Goal: Task Accomplishment & Management: Manage account settings

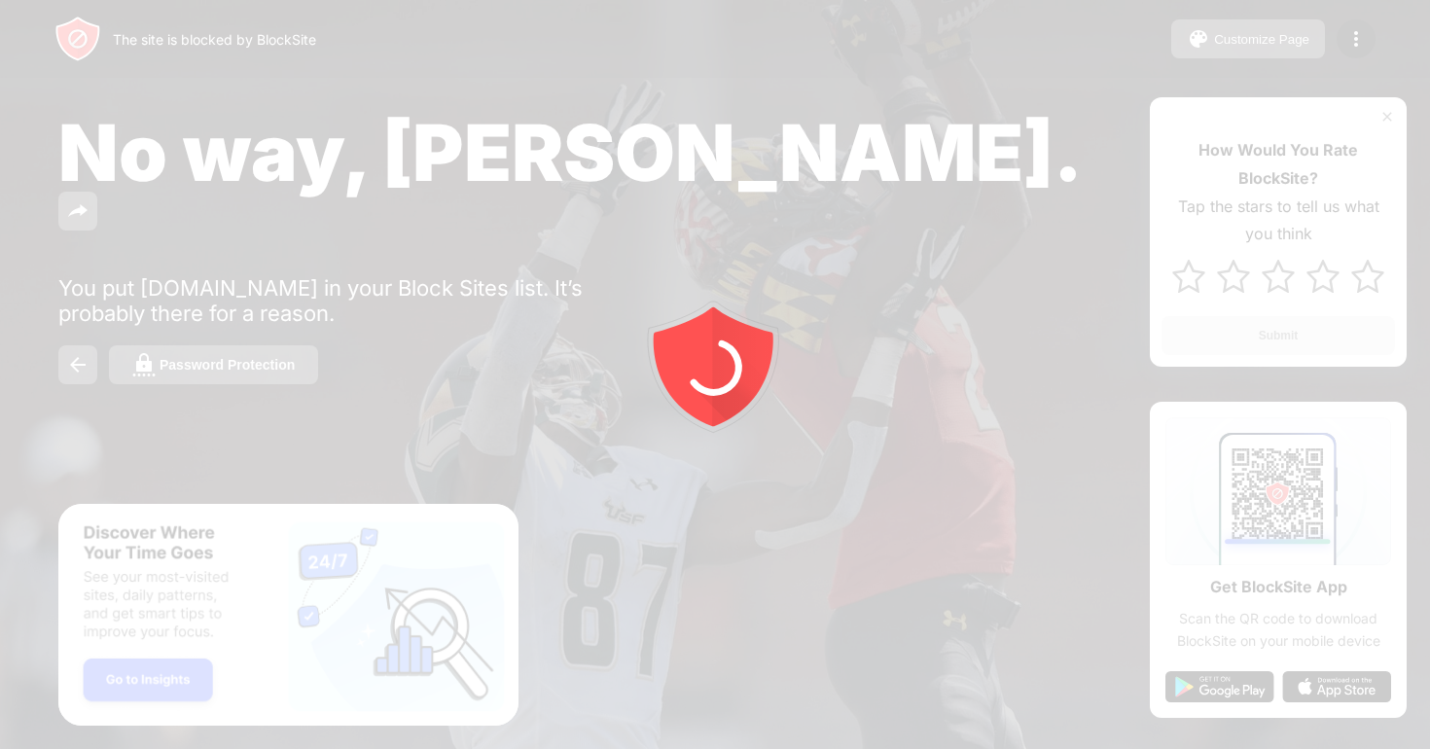
click at [1346, 34] on div at bounding box center [715, 374] width 1430 height 749
click at [1346, 34] on img at bounding box center [1356, 38] width 23 height 23
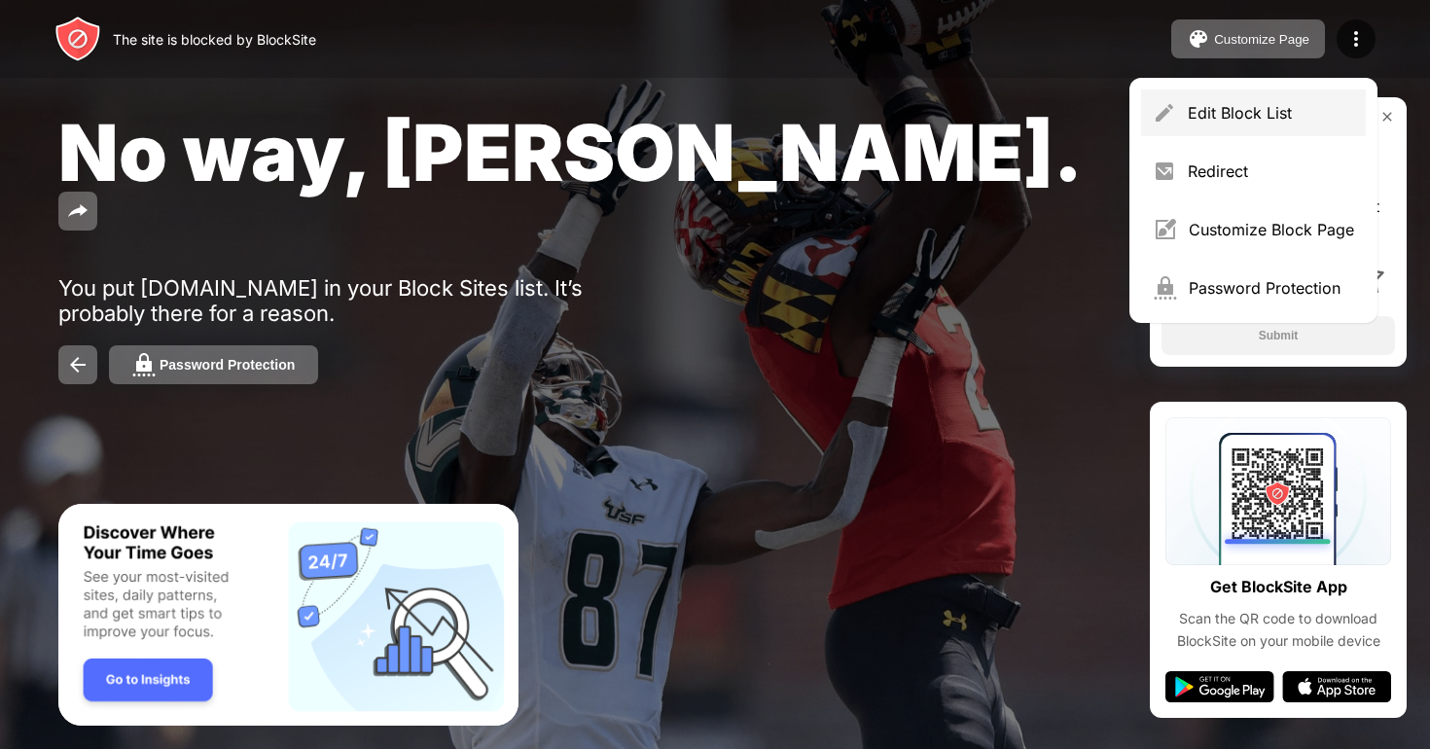
click at [1253, 94] on div "Edit Block List" at bounding box center [1253, 113] width 225 height 47
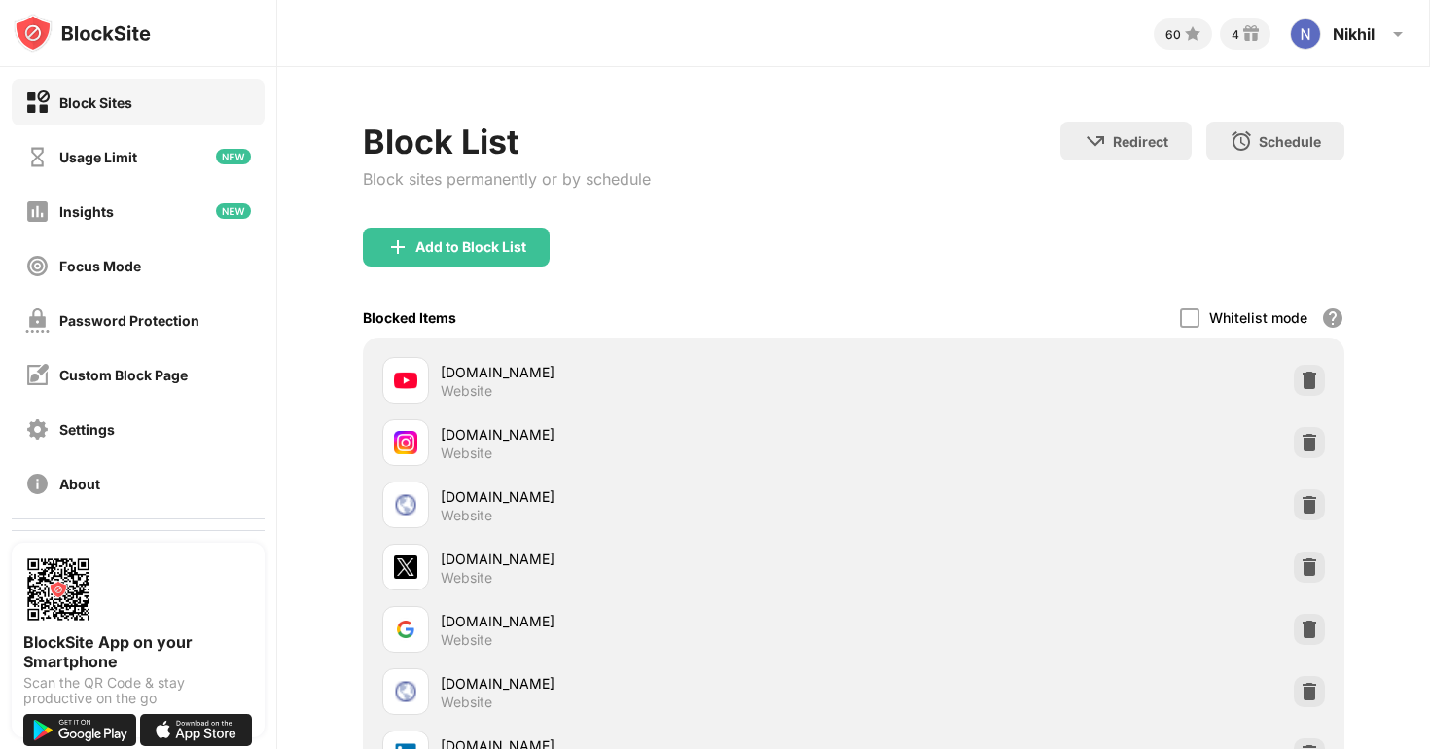
scroll to position [198, 0]
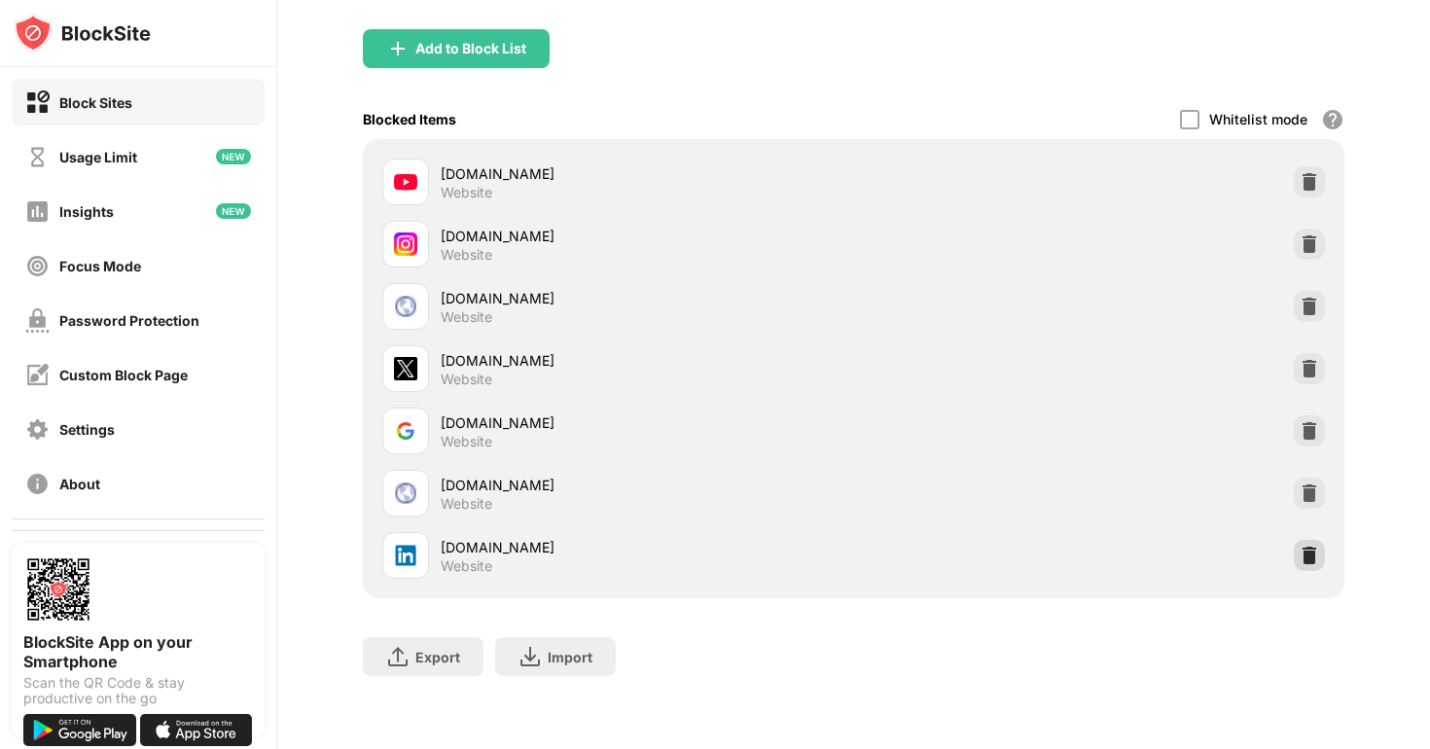
click at [1320, 551] on div at bounding box center [1309, 555] width 31 height 31
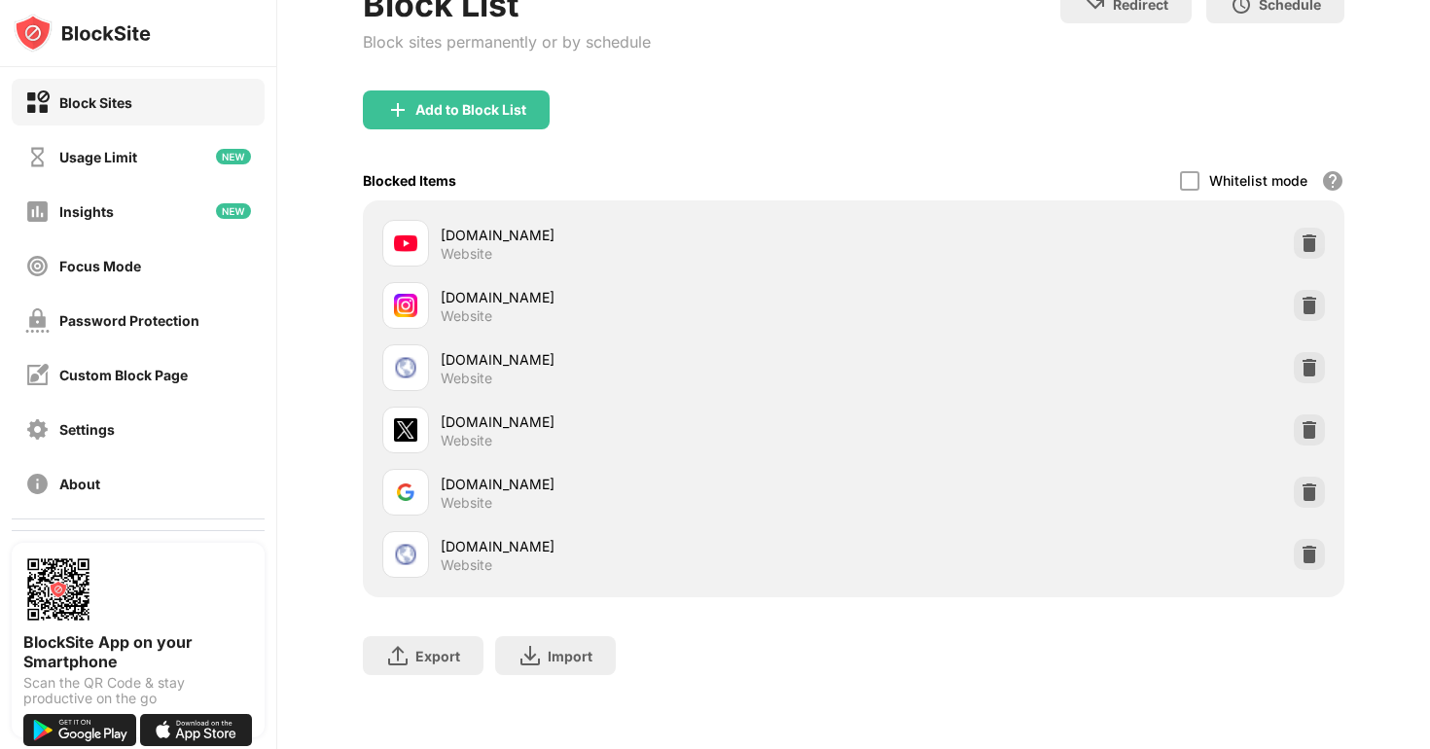
scroll to position [136, 0]
click at [1305, 551] on img at bounding box center [1309, 555] width 19 height 19
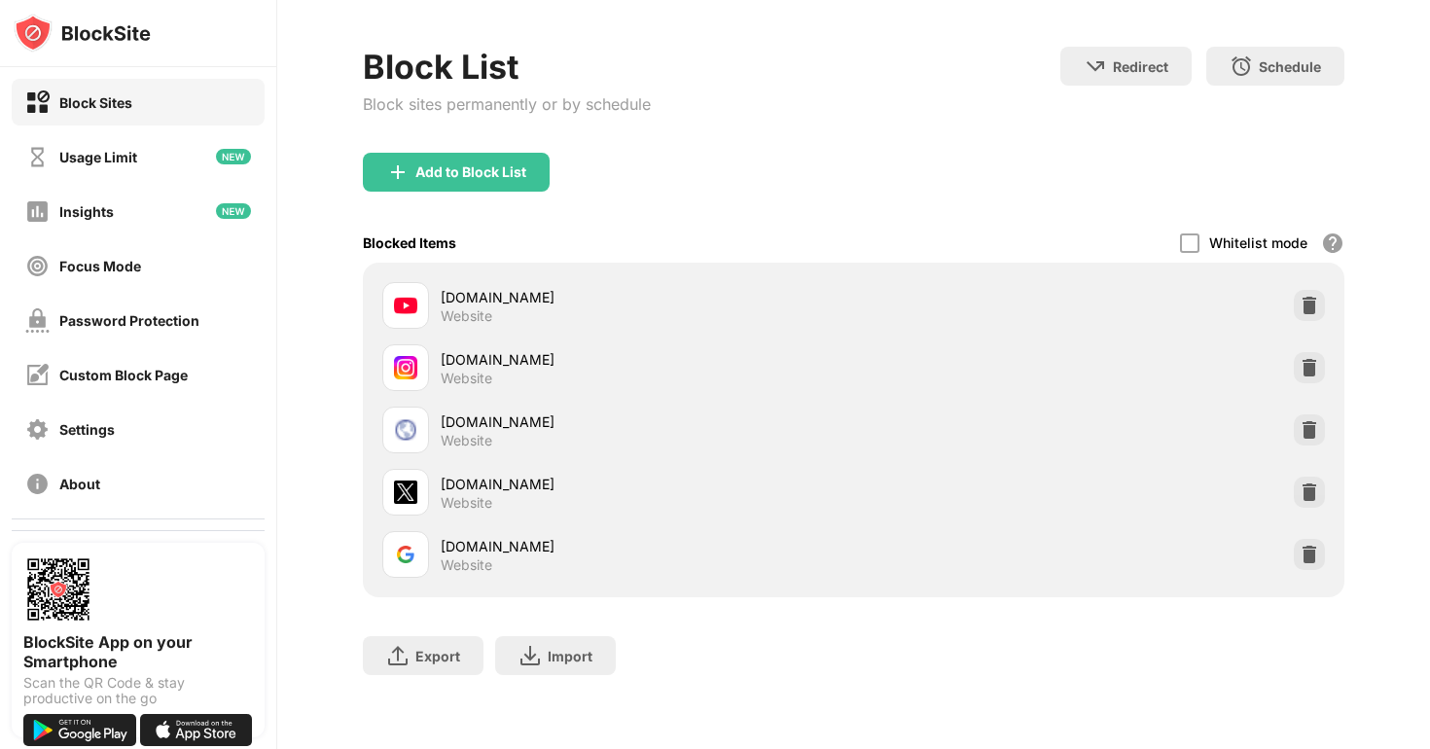
scroll to position [74, 0]
click at [432, 180] on div "Add to Block List" at bounding box center [456, 173] width 187 height 39
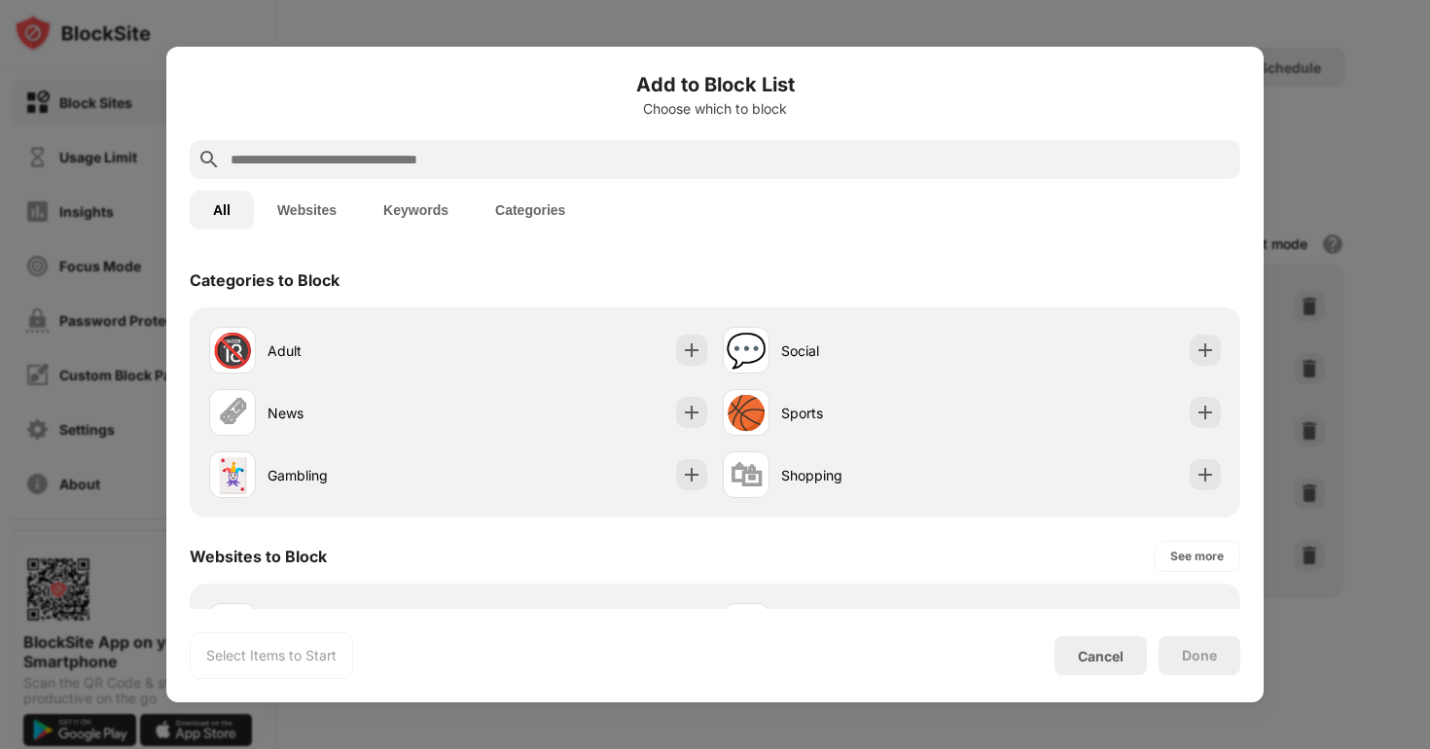
click at [380, 171] on div at bounding box center [715, 159] width 1051 height 39
click at [381, 162] on input "text" at bounding box center [731, 159] width 1004 height 23
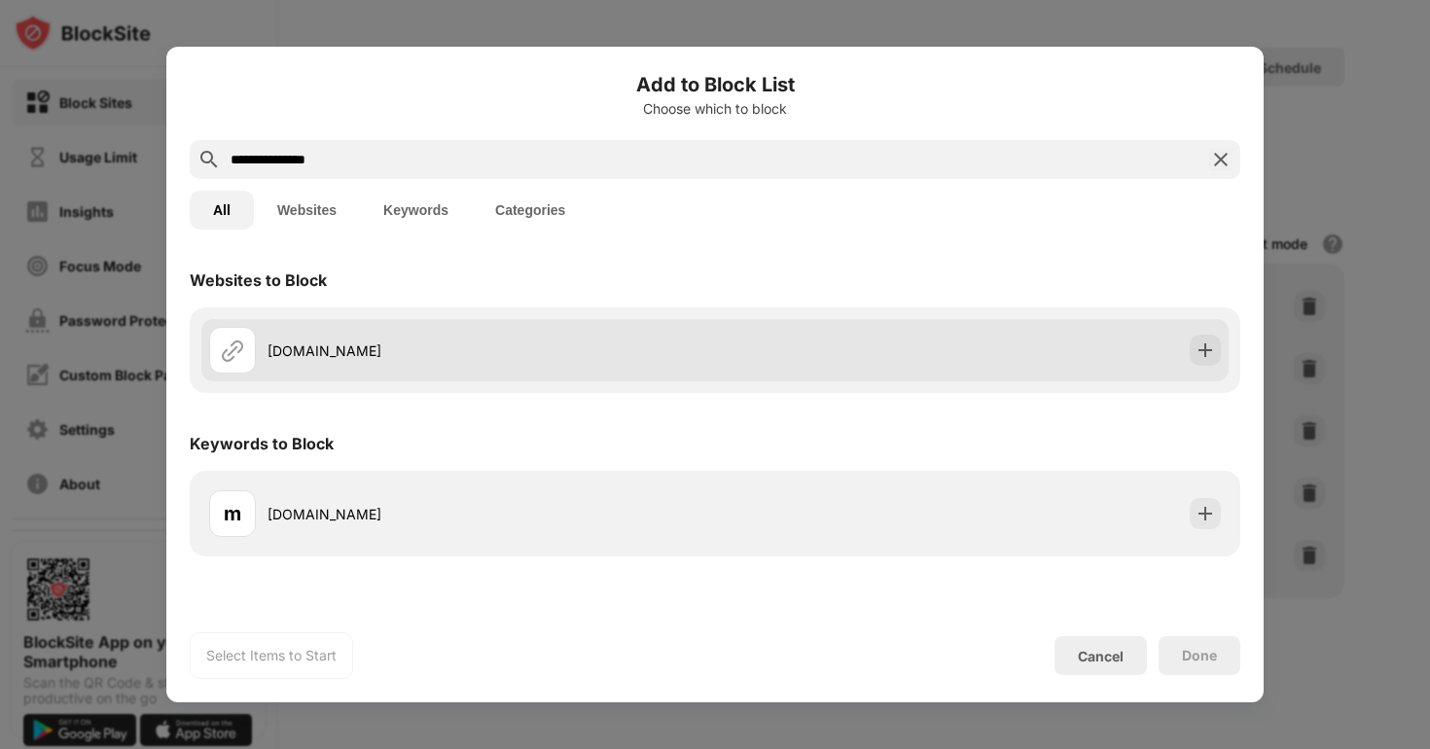
type input "**********"
click at [316, 351] on div "mail.google.com" at bounding box center [492, 351] width 448 height 20
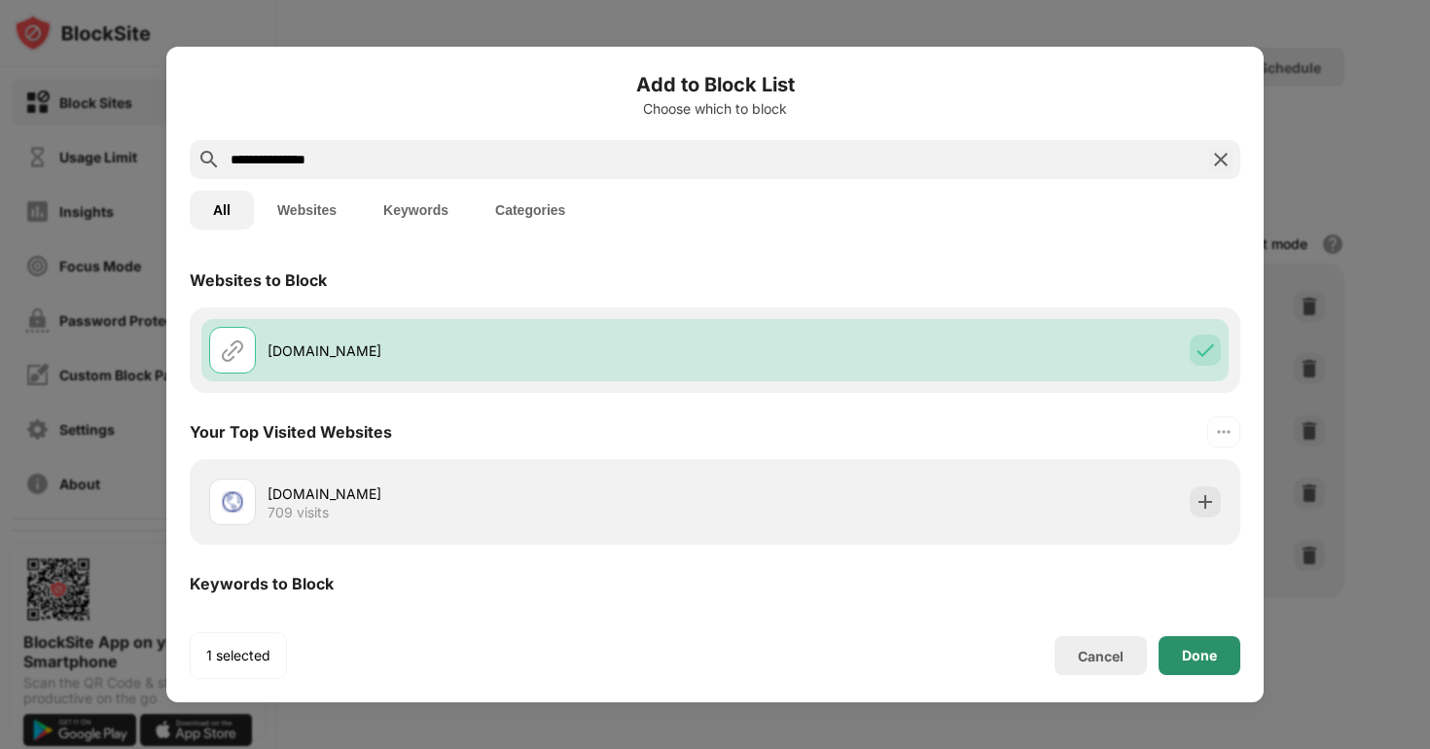
click at [1193, 659] on div "Done" at bounding box center [1199, 656] width 35 height 16
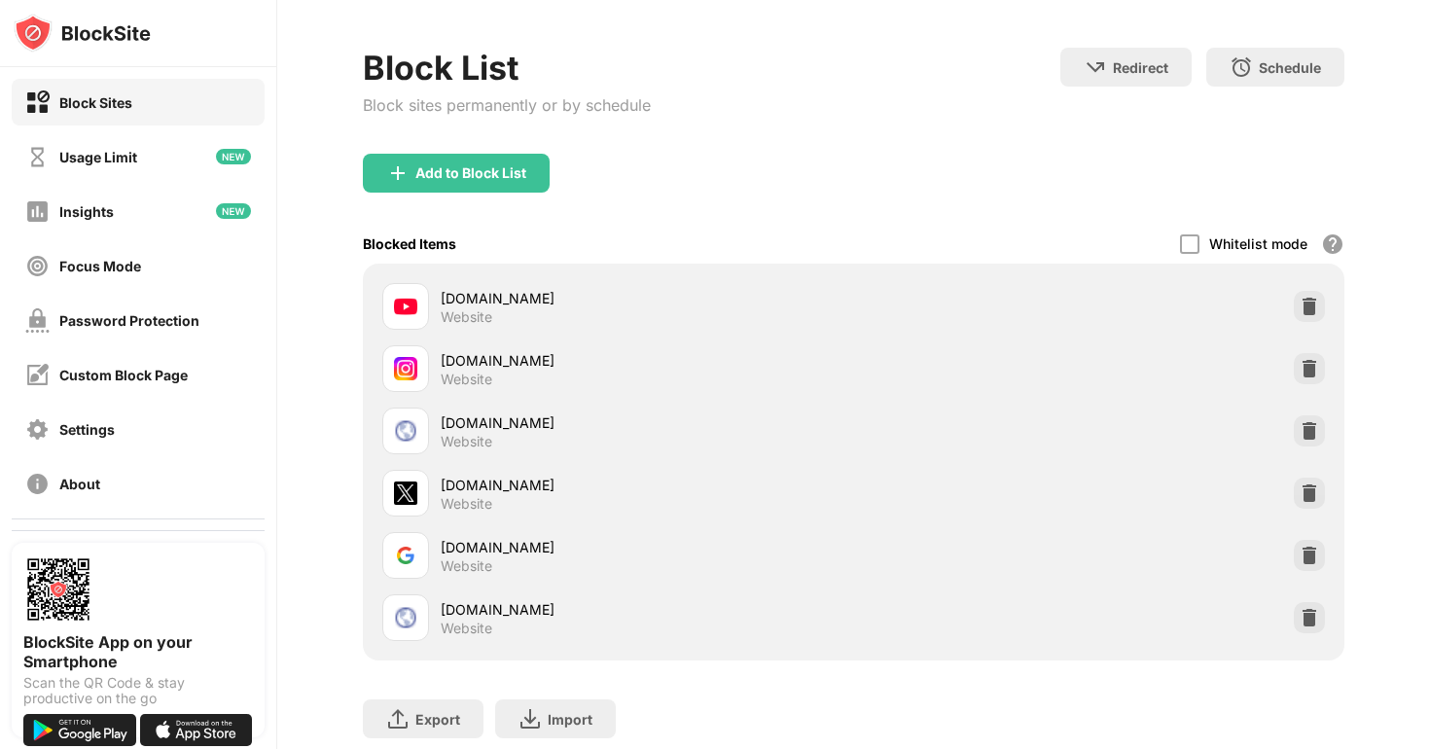
scroll to position [136, 0]
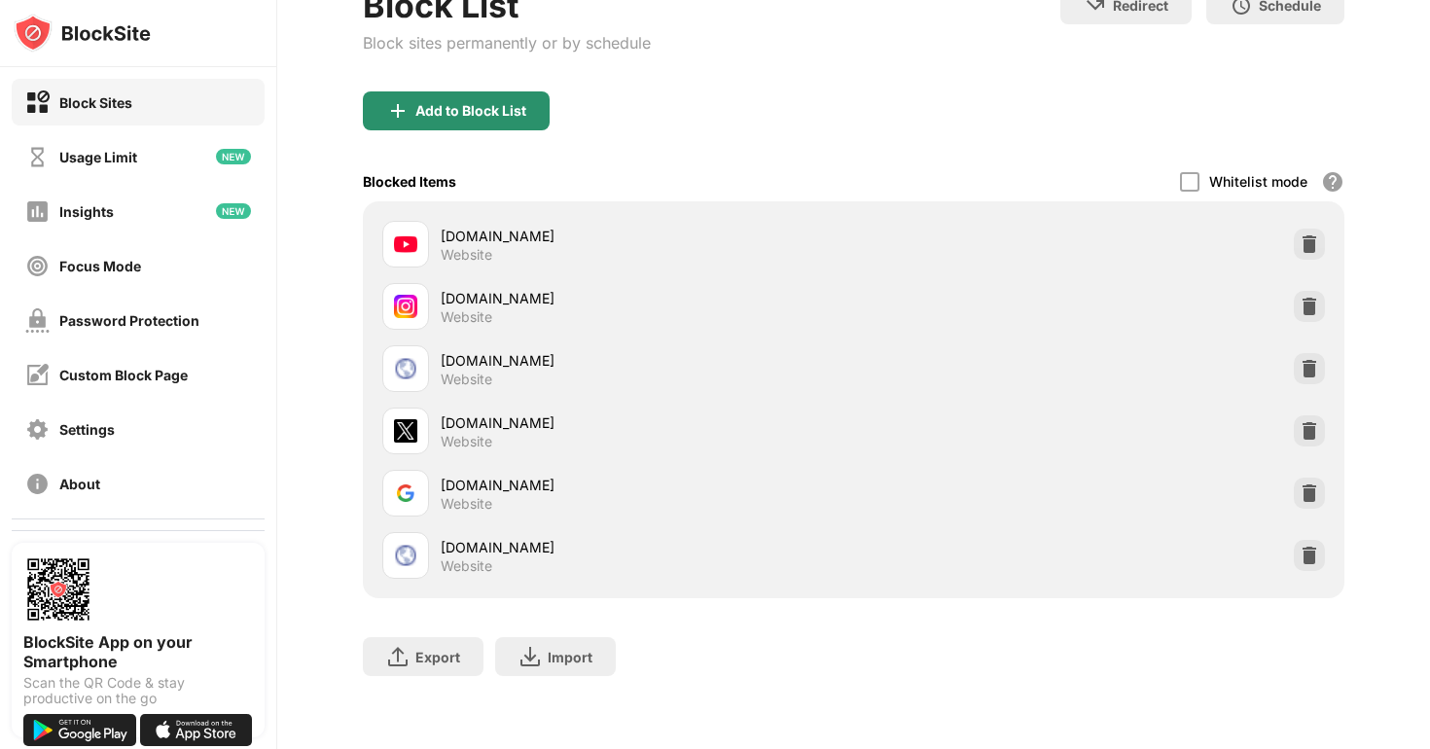
click at [416, 104] on div "Add to Block List" at bounding box center [470, 111] width 111 height 16
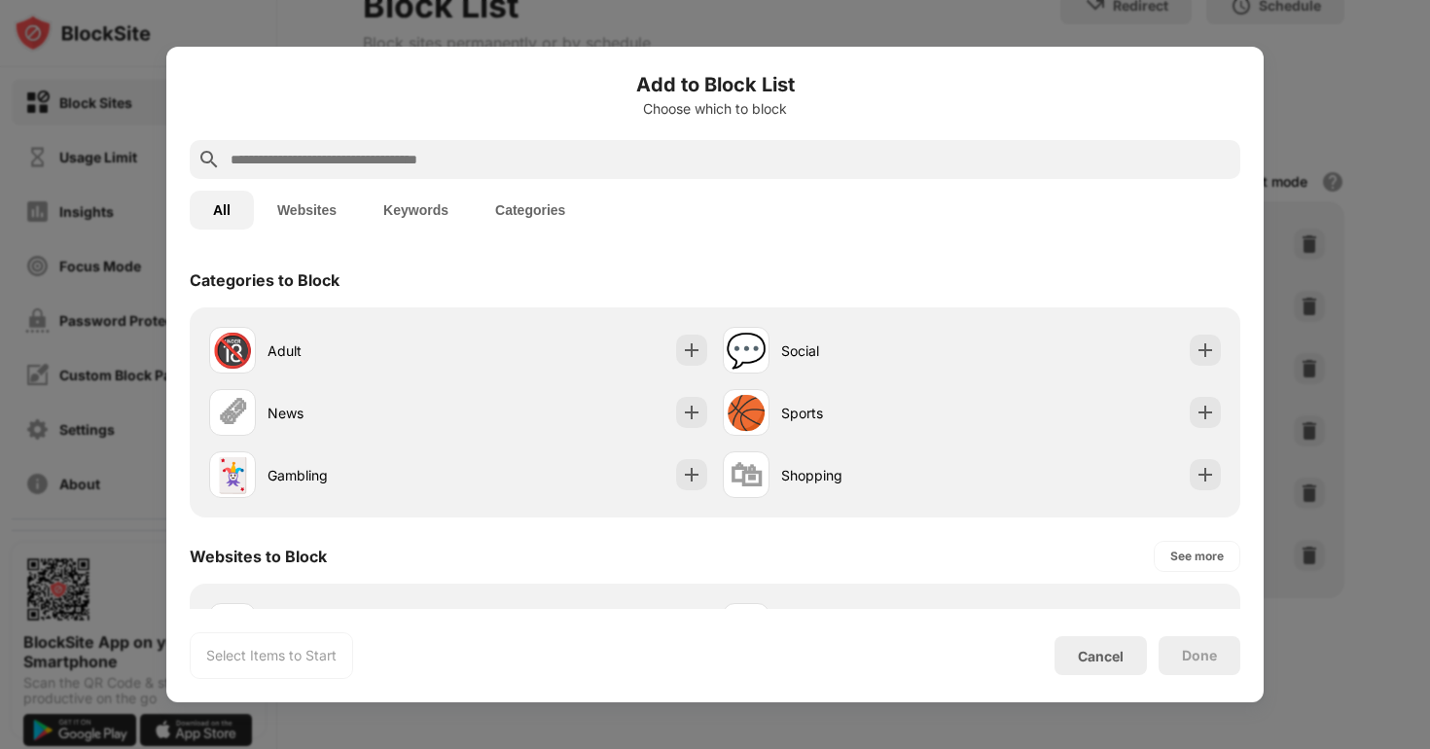
click at [336, 161] on input "text" at bounding box center [731, 159] width 1004 height 23
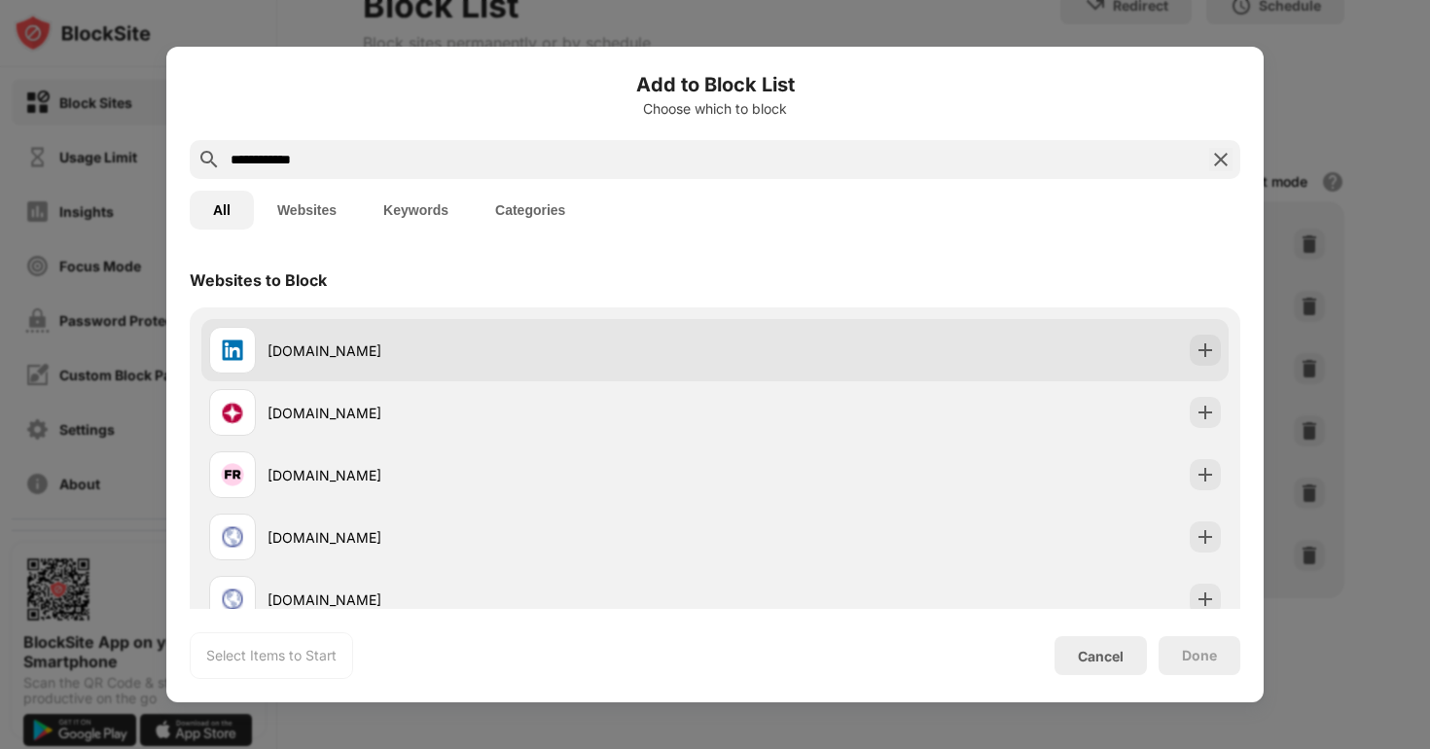
type input "**********"
click at [354, 350] on div "linkedin.com" at bounding box center [492, 351] width 448 height 20
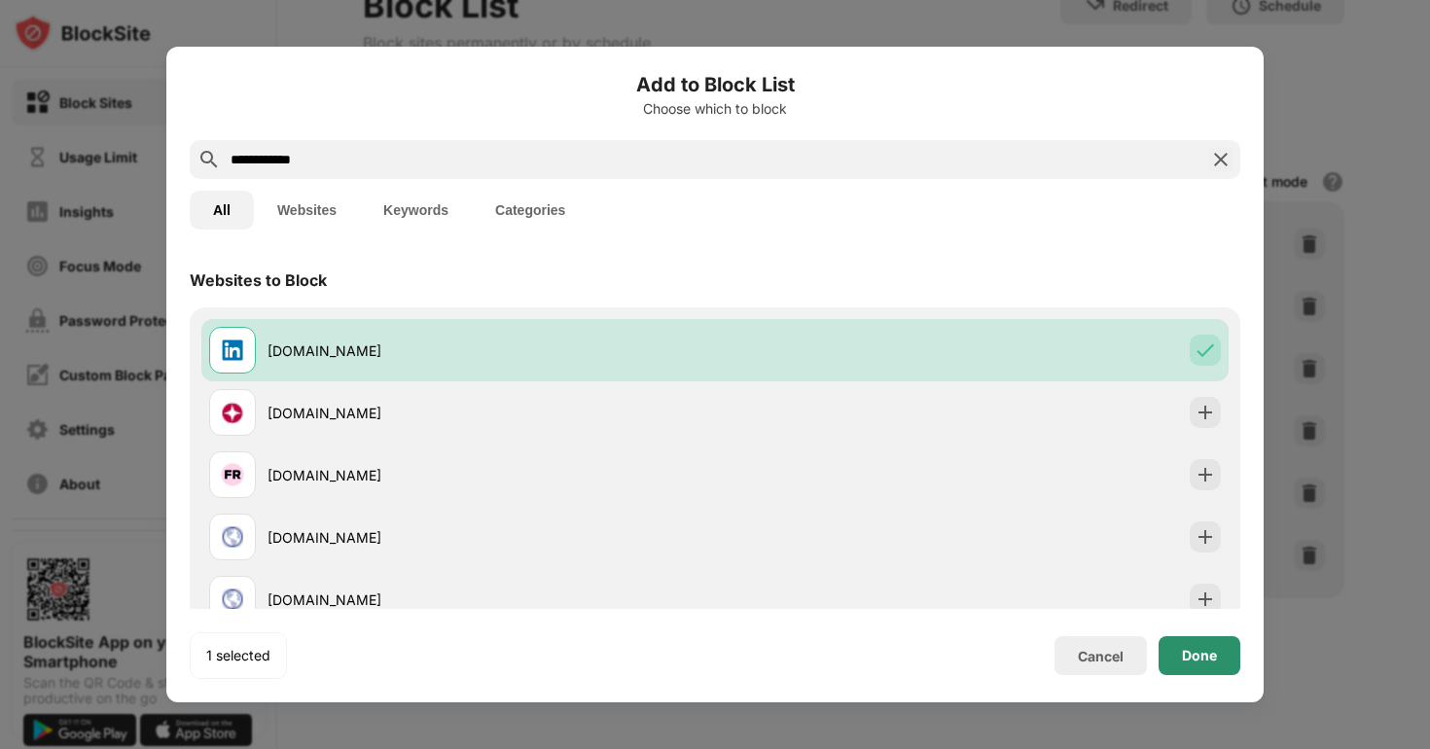
click at [1205, 658] on div "Done" at bounding box center [1199, 656] width 35 height 16
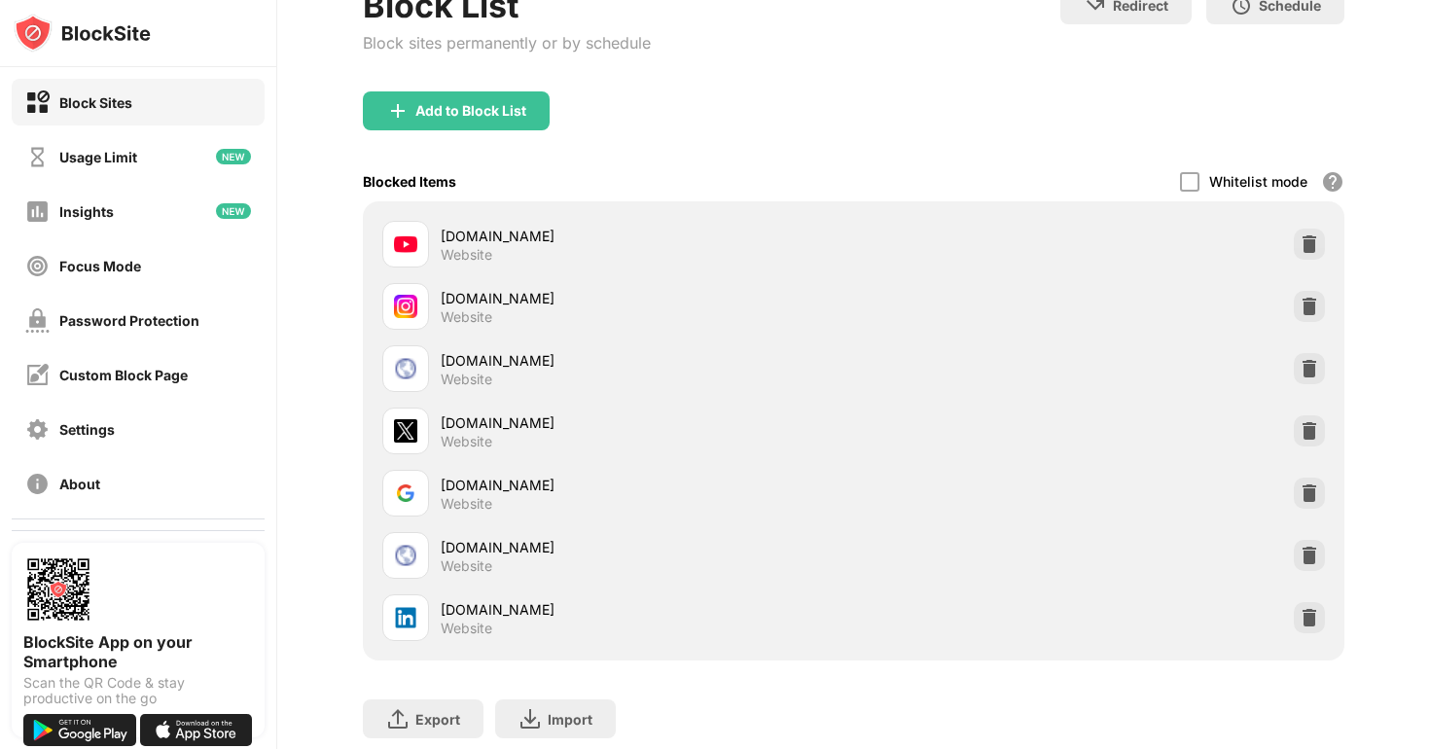
scroll to position [198, 0]
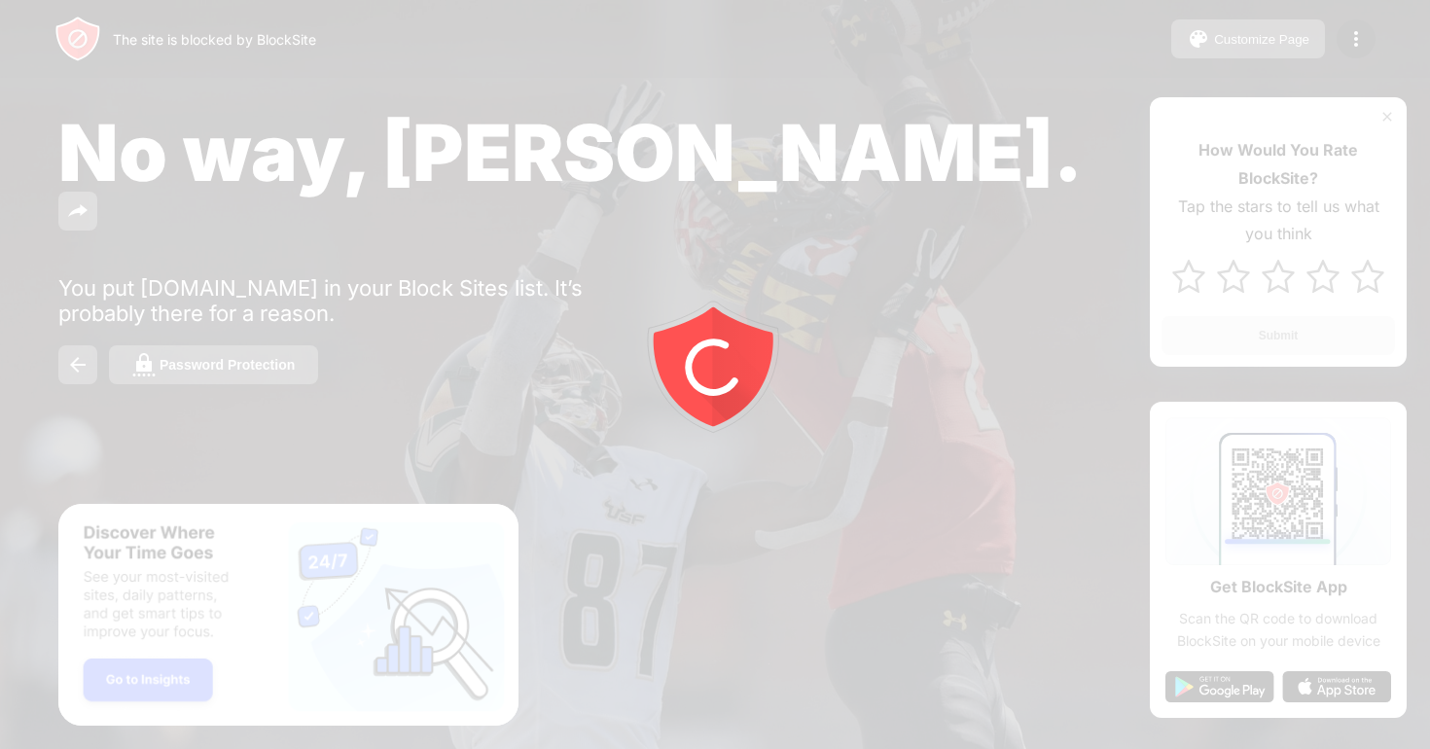
click at [1347, 44] on div at bounding box center [715, 374] width 1430 height 749
click at [1347, 44] on img at bounding box center [1356, 38] width 23 height 23
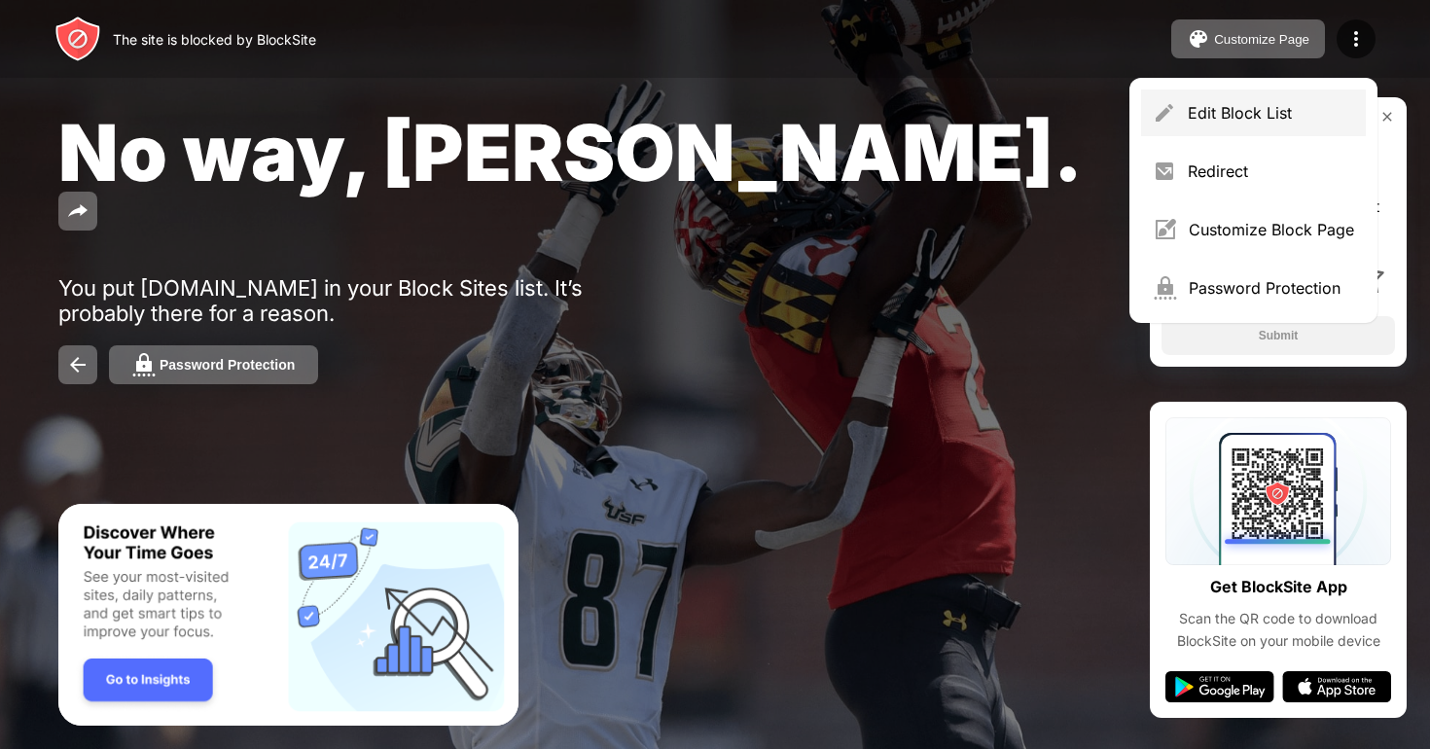
click at [1231, 112] on div "Edit Block List" at bounding box center [1271, 112] width 166 height 19
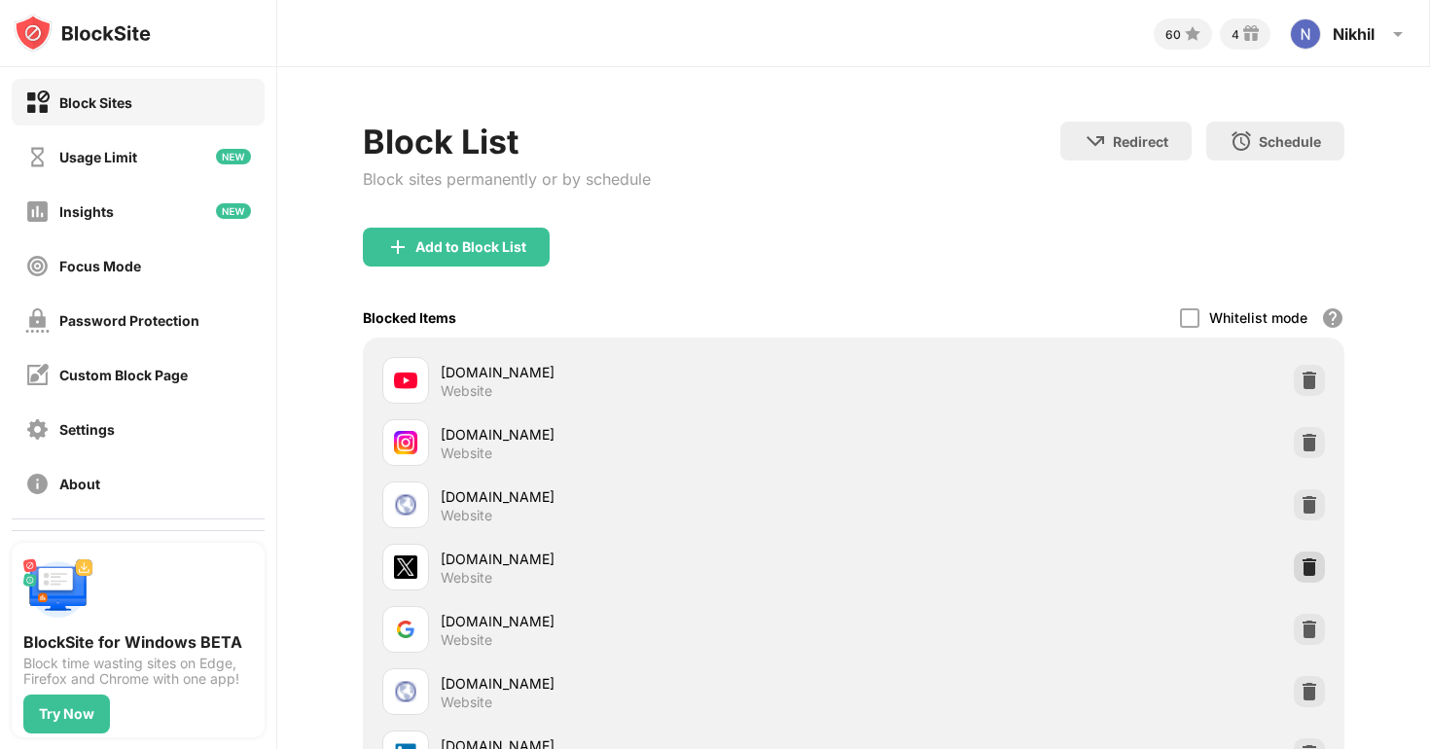
click at [1308, 564] on img at bounding box center [1309, 566] width 19 height 19
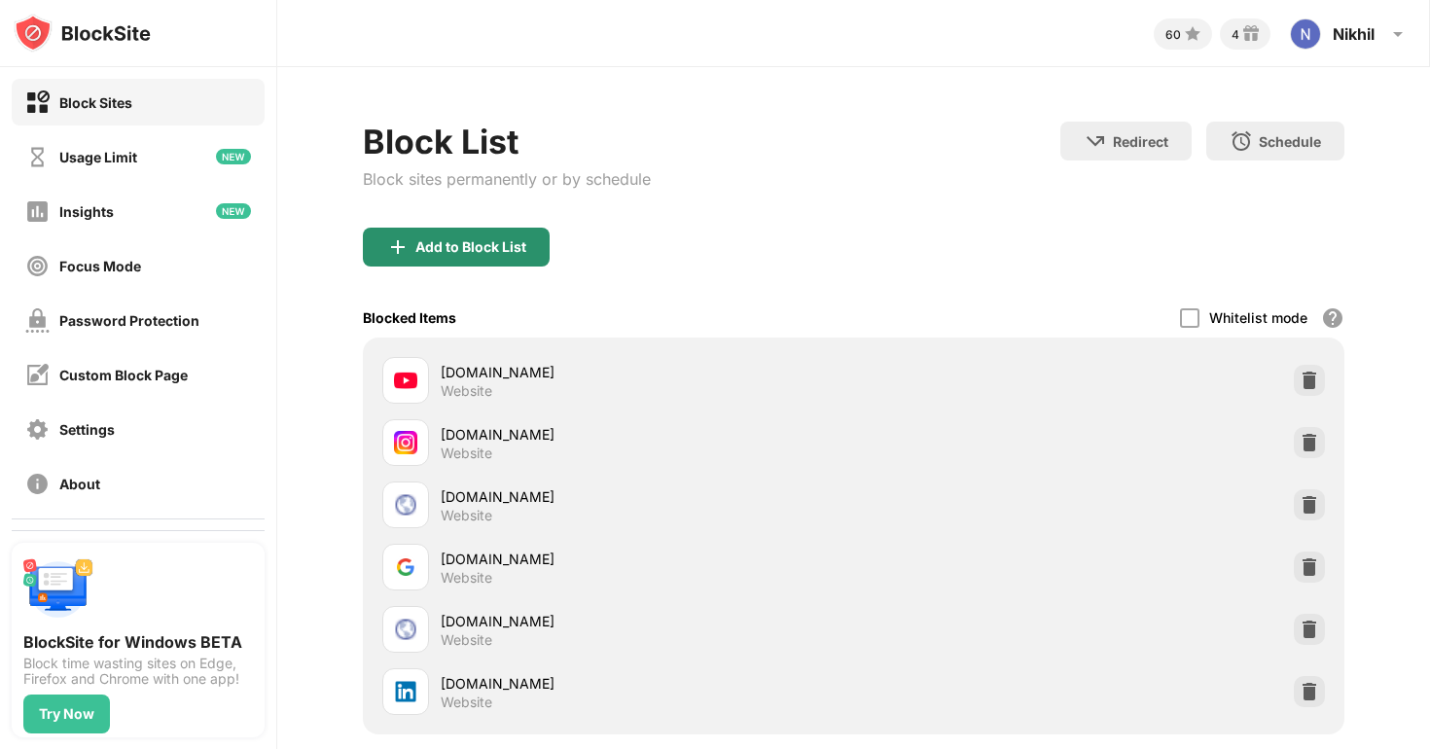
click at [485, 255] on div "Add to Block List" at bounding box center [456, 247] width 187 height 39
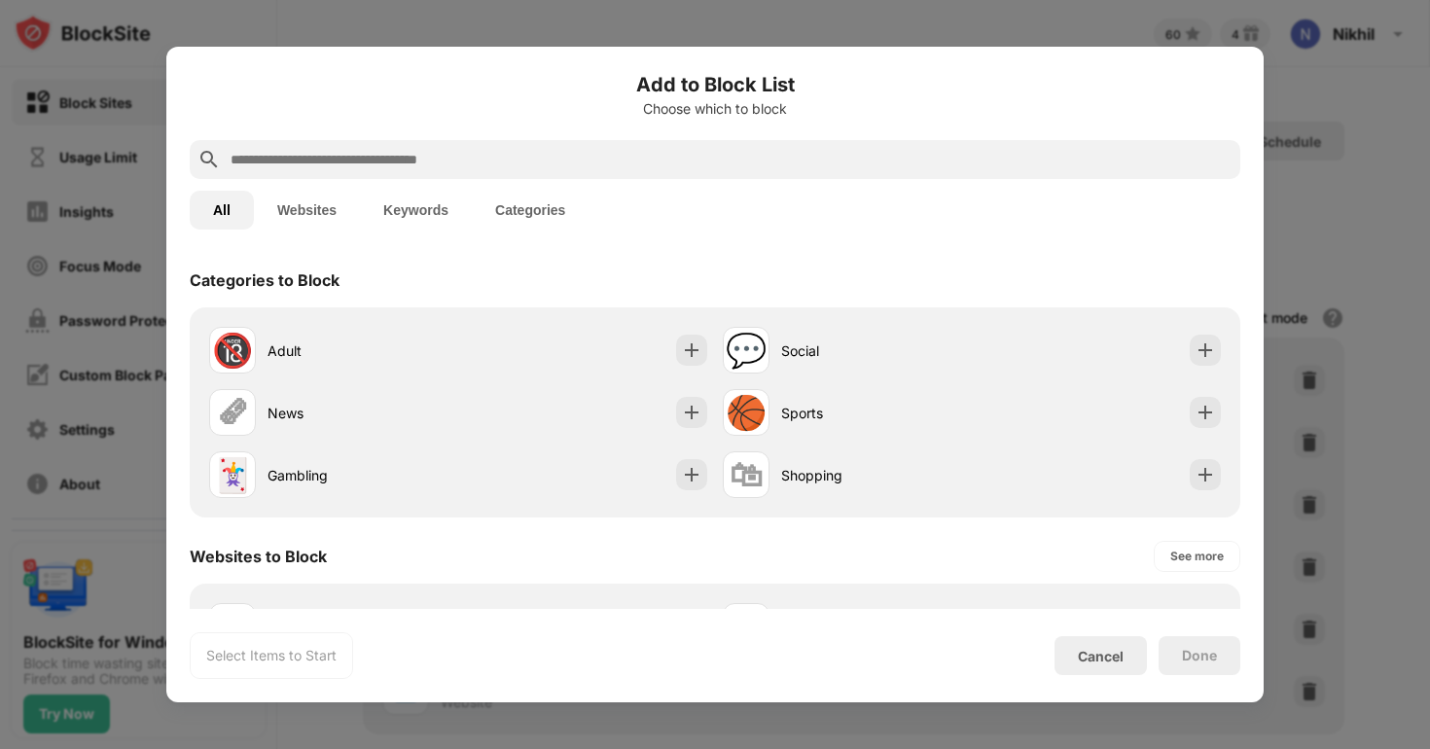
click at [398, 164] on input "text" at bounding box center [731, 159] width 1004 height 23
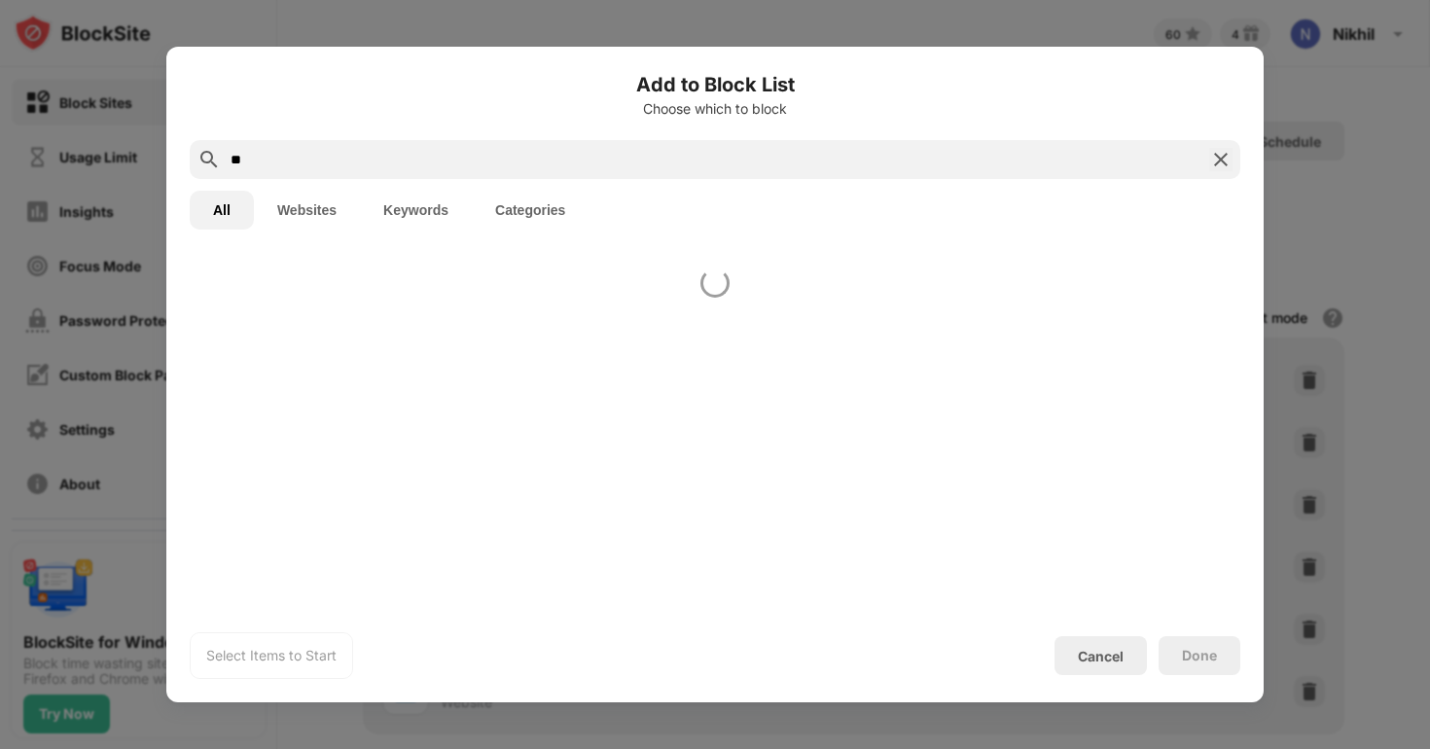
type input "*"
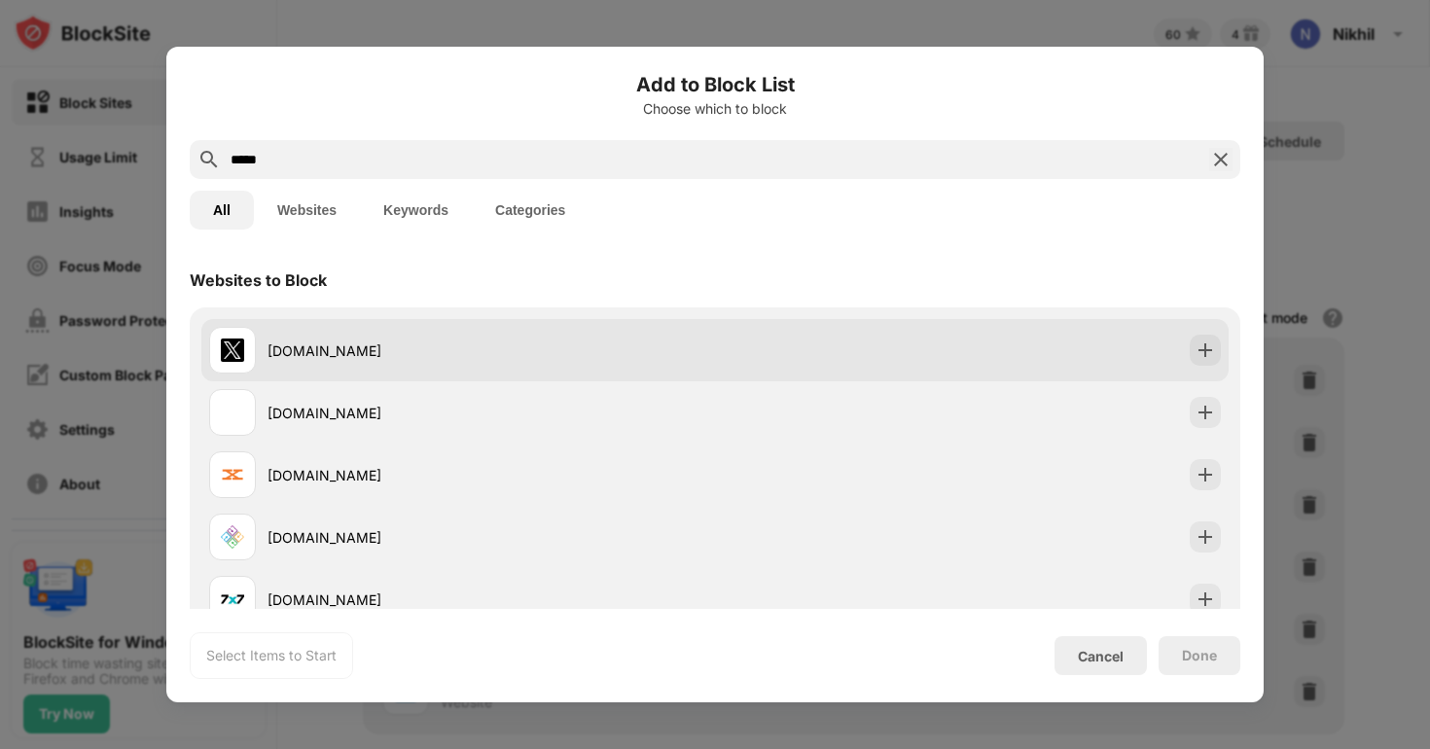
type input "*****"
click at [357, 355] on div "x.com" at bounding box center [492, 351] width 448 height 20
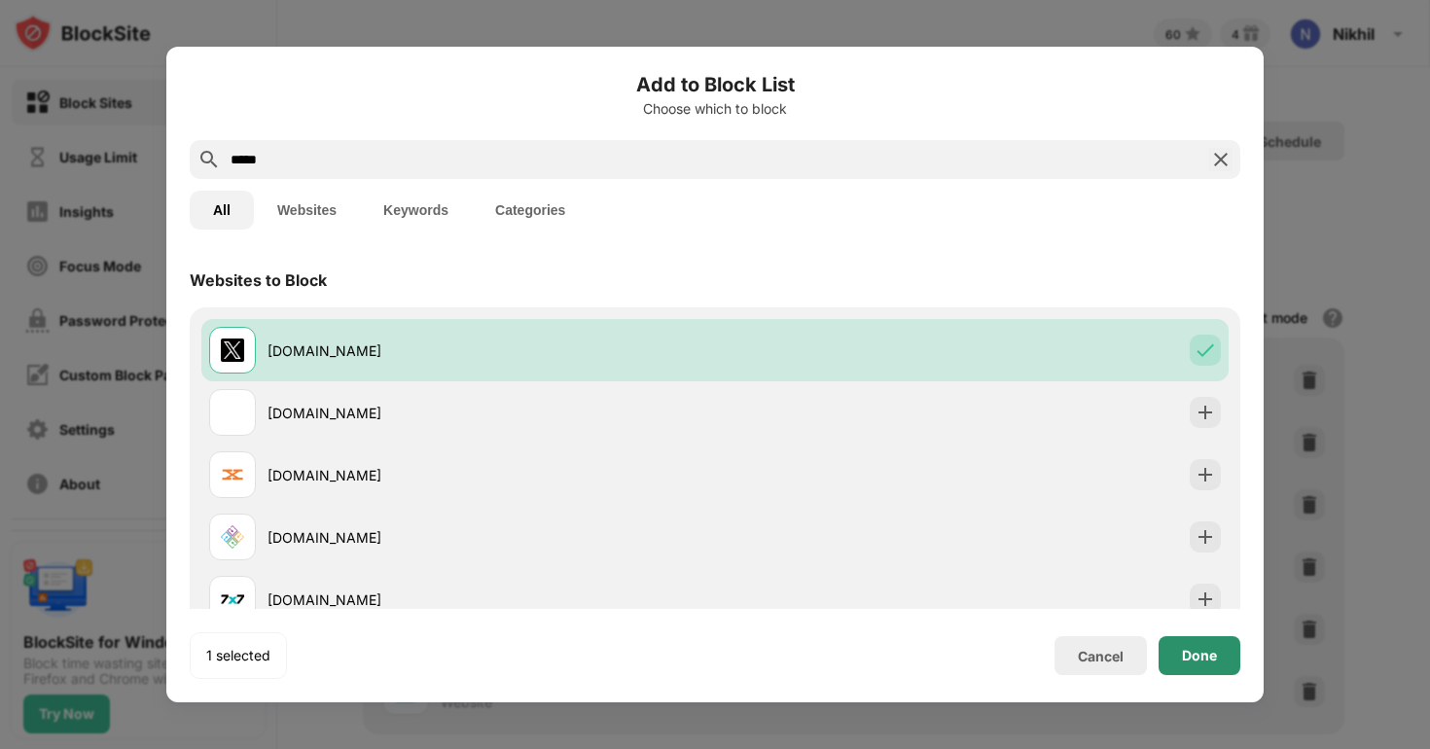
click at [1181, 667] on div "Done" at bounding box center [1200, 655] width 82 height 39
